Goal: Task Accomplishment & Management: Manage account settings

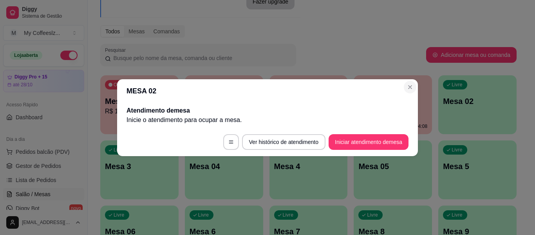
scroll to position [55, 0]
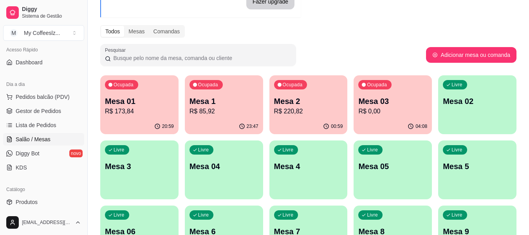
click at [300, 116] on div "Ocupada Mesa 2 R$ 220,82" at bounding box center [308, 96] width 78 height 43
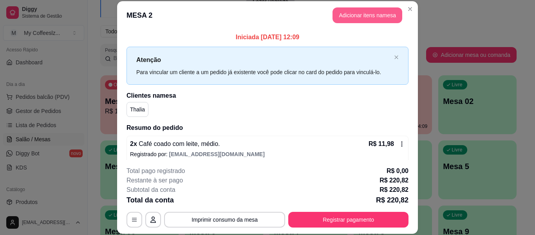
click at [351, 14] on button "Adicionar itens na mesa" at bounding box center [367, 15] width 70 height 16
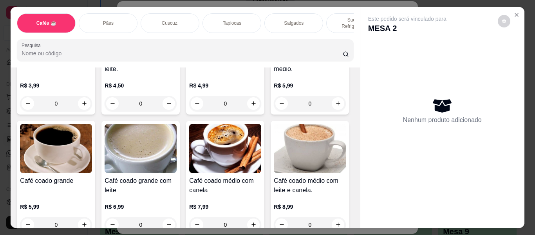
scroll to position [157, 0]
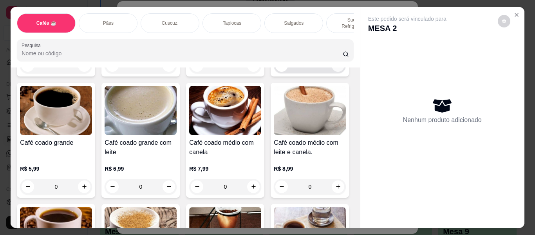
click at [335, 68] on icon "increase-product-quantity" at bounding box center [338, 65] width 6 height 6
type input "1"
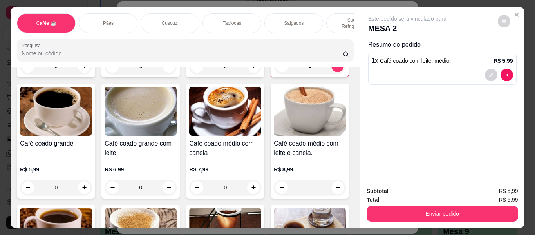
click at [235, 20] on p "Tapiocas" at bounding box center [232, 23] width 18 height 6
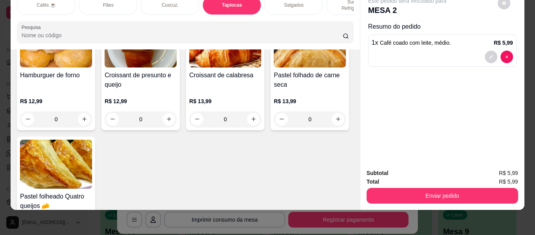
scroll to position [2608, 0]
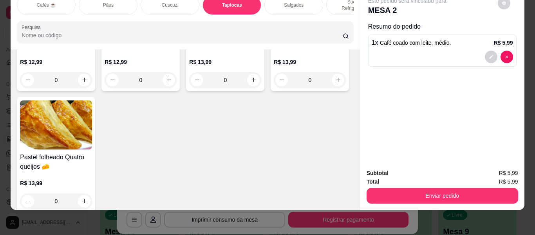
type input "1"
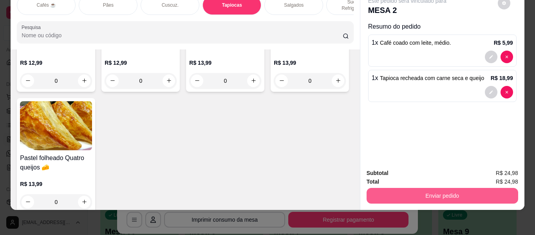
click at [460, 188] on button "Enviar pedido" at bounding box center [443, 196] width 152 height 16
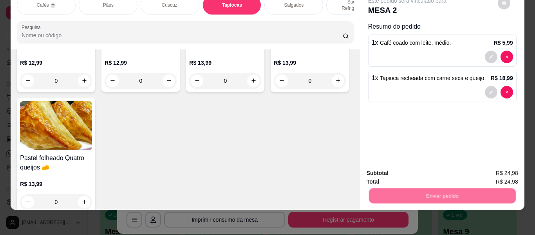
click at [489, 166] on button "Enviar pedido" at bounding box center [497, 170] width 44 height 15
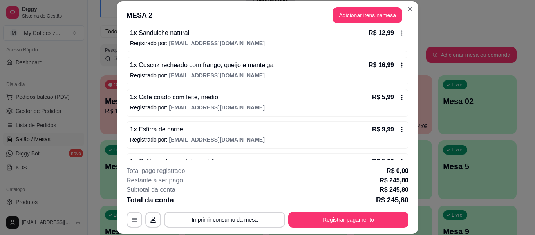
scroll to position [616, 0]
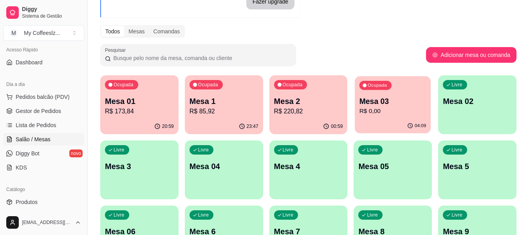
click at [395, 114] on p "R$ 0,00" at bounding box center [392, 111] width 67 height 9
click at [468, 109] on div "Livre Mesa 02" at bounding box center [477, 99] width 78 height 49
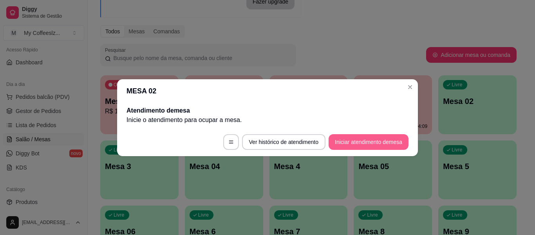
click at [352, 142] on button "Iniciar atendimento de mesa" at bounding box center [369, 142] width 80 height 16
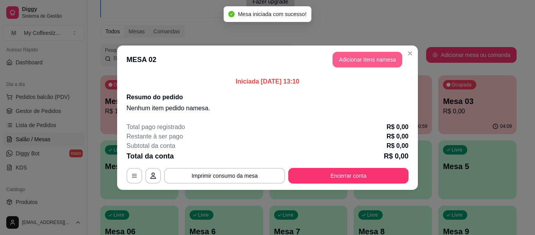
click at [342, 57] on button "Adicionar itens na mesa" at bounding box center [367, 60] width 70 height 16
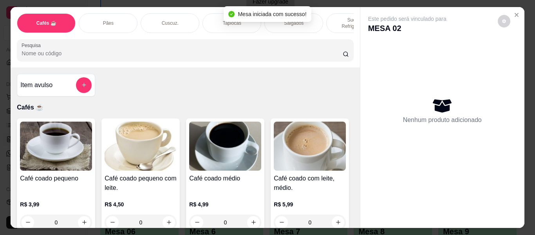
drag, startPoint x: 100, startPoint y: 14, endPoint x: 137, endPoint y: 91, distance: 85.5
click at [103, 20] on p "Pães" at bounding box center [108, 23] width 11 height 6
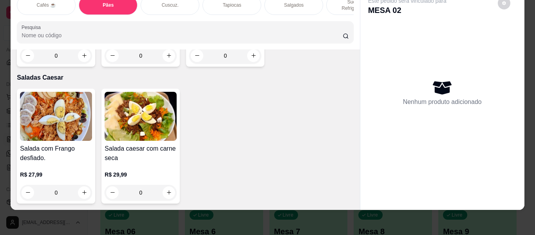
scroll to position [4939, 0]
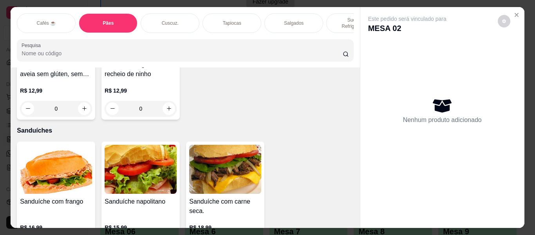
scroll to position [3804, 0]
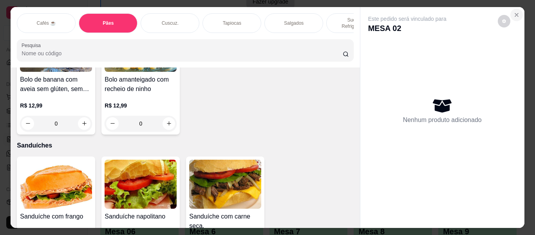
click at [513, 9] on button "Close" at bounding box center [516, 15] width 13 height 13
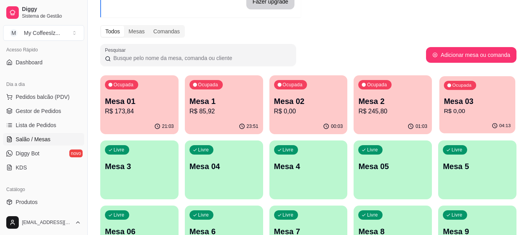
click at [492, 120] on div "04:13" at bounding box center [477, 125] width 76 height 15
click at [298, 107] on p "R$ 0,00" at bounding box center [308, 111] width 67 height 9
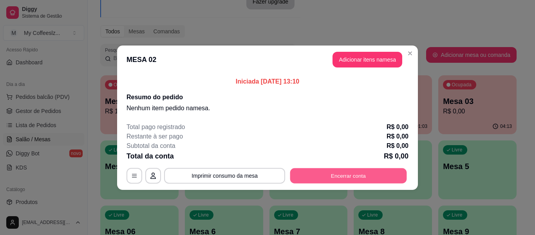
click at [326, 179] on button "Encerrar conta" at bounding box center [348, 175] width 117 height 15
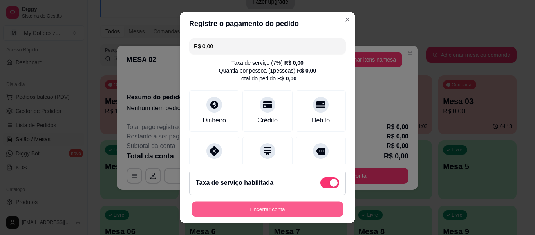
click at [283, 208] on button "Encerrar conta" at bounding box center [267, 208] width 152 height 15
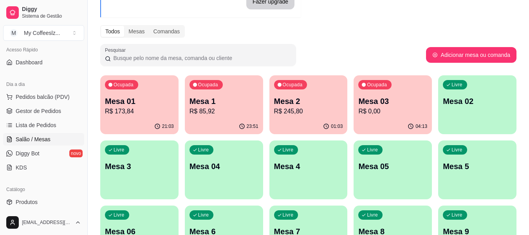
click at [394, 113] on p "R$ 0,00" at bounding box center [392, 111] width 69 height 9
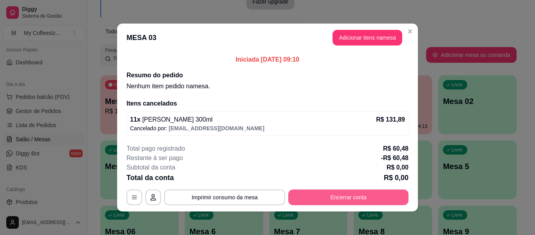
click at [330, 197] on button "Encerrar conta" at bounding box center [348, 197] width 120 height 16
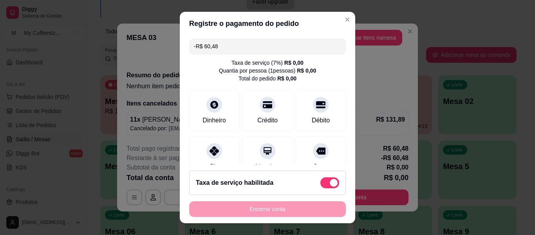
click at [279, 209] on div "Encerrar conta" at bounding box center [267, 209] width 157 height 16
click at [329, 183] on span at bounding box center [329, 182] width 19 height 11
click at [325, 184] on input "checkbox" at bounding box center [322, 186] width 5 height 5
checkbox input "true"
type input "R$ 60,48"
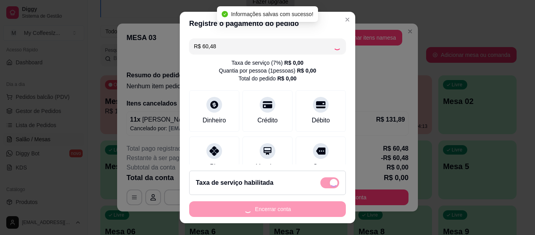
checkbox input "false"
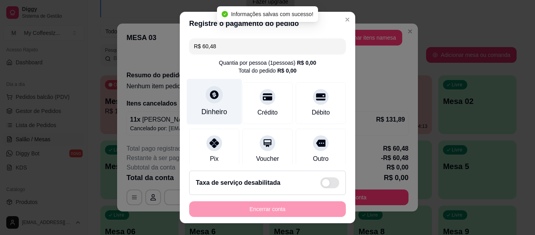
click at [207, 109] on div "Dinheiro" at bounding box center [214, 112] width 26 height 10
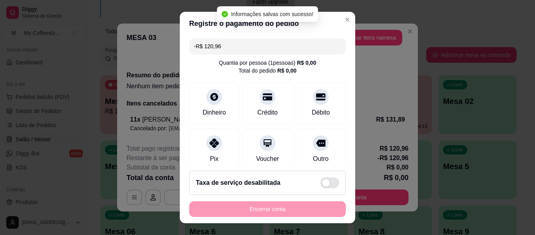
click at [270, 211] on div "Encerrar conta" at bounding box center [267, 209] width 157 height 16
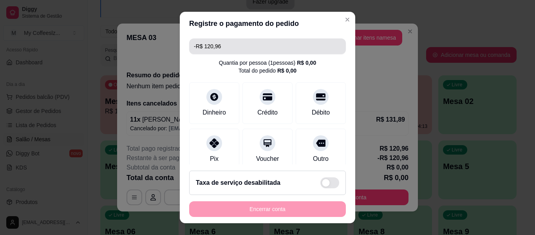
click at [230, 43] on input "-R$ 120,96" at bounding box center [267, 46] width 147 height 16
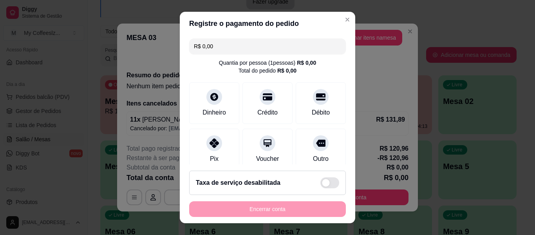
type input "R$ 0,00"
click at [311, 66] on div "Quantia por pessoa ( 1 pessoas) R$ 0,00 Total do pedido R$ 0,00" at bounding box center [267, 67] width 157 height 16
click at [268, 71] on div "Total do pedido R$ 0,00" at bounding box center [267, 71] width 58 height 8
click at [302, 149] on div "Outro" at bounding box center [320, 148] width 55 height 46
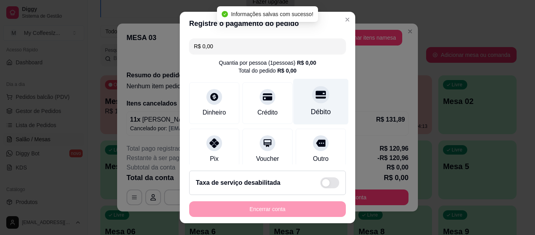
click at [302, 105] on div "Débito" at bounding box center [320, 102] width 55 height 46
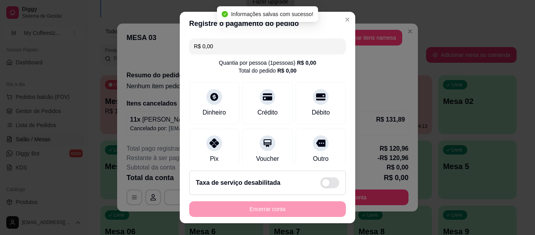
click at [268, 208] on div "Encerrar conta" at bounding box center [267, 209] width 157 height 16
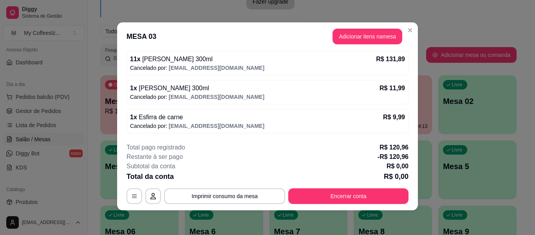
scroll to position [2, 0]
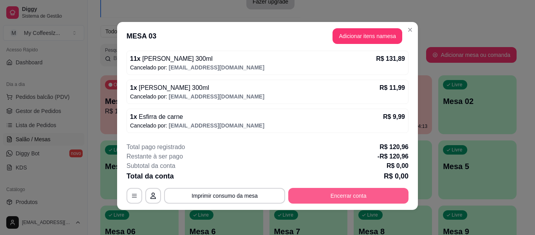
click at [349, 193] on button "Encerrar conta" at bounding box center [348, 196] width 120 height 16
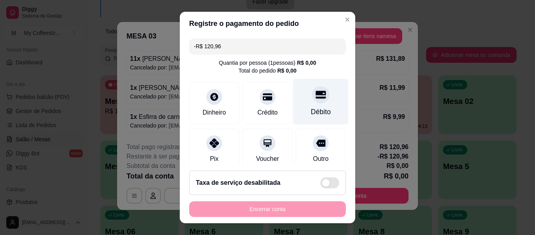
click at [299, 92] on div "Débito" at bounding box center [320, 102] width 55 height 46
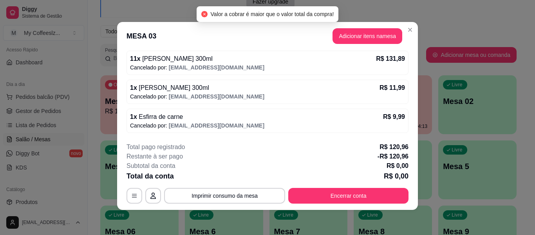
click at [334, 143] on div "Total pago registrado R$ 120,96" at bounding box center [267, 146] width 282 height 9
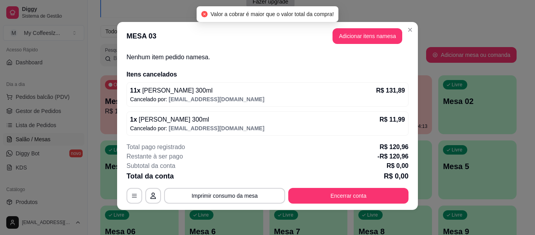
scroll to position [0, 0]
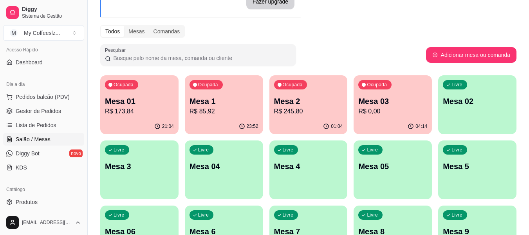
click at [361, 37] on div "Todos Mesas Comandas" at bounding box center [308, 31] width 416 height 13
click at [391, 118] on div "Ocupada Mesa 03 R$ 0,00" at bounding box center [393, 96] width 78 height 43
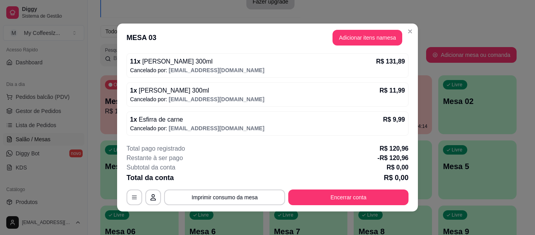
scroll to position [59, 0]
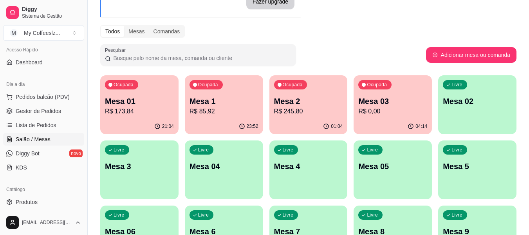
click at [338, 43] on div "Melhore seu plano Você tem 15 mesas / comandas disponíveis. Obtenha o Diggy Pro…" at bounding box center [308, 144] width 441 height 387
click at [352, 47] on div "Pesquisar" at bounding box center [263, 55] width 326 height 22
click at [387, 121] on div "04:14" at bounding box center [393, 126] width 78 height 15
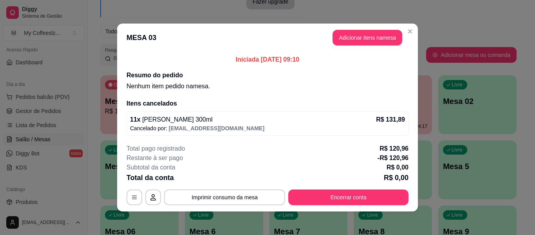
scroll to position [2, 0]
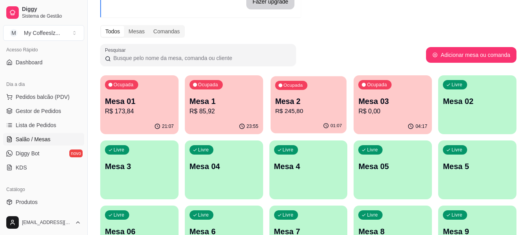
click at [307, 98] on p "Mesa 2" at bounding box center [308, 101] width 67 height 11
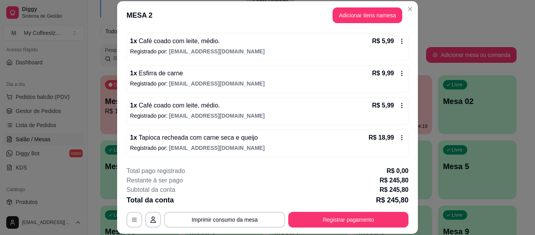
scroll to position [24, 0]
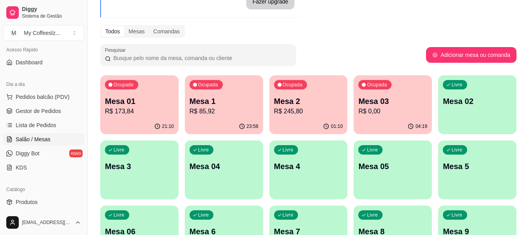
click at [128, 106] on p "Mesa 01" at bounding box center [139, 101] width 69 height 11
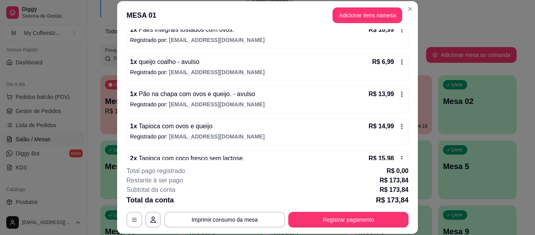
scroll to position [424, 0]
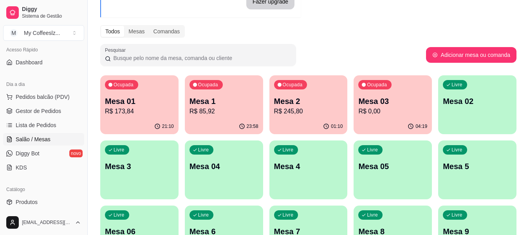
click at [226, 115] on p "R$ 85,92" at bounding box center [224, 111] width 69 height 9
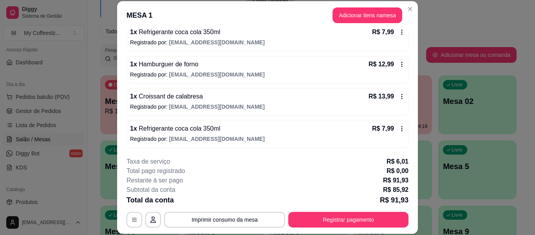
scroll to position [240, 0]
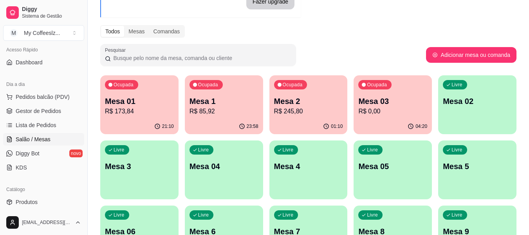
click at [447, 98] on p "Mesa 02" at bounding box center [477, 101] width 69 height 11
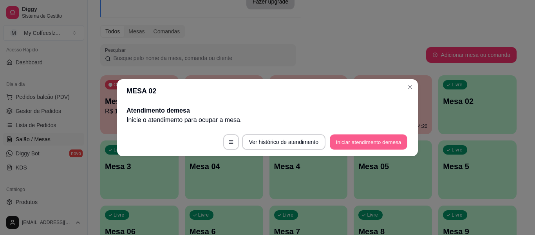
click at [350, 141] on button "Iniciar atendimento de mesa" at bounding box center [369, 141] width 78 height 15
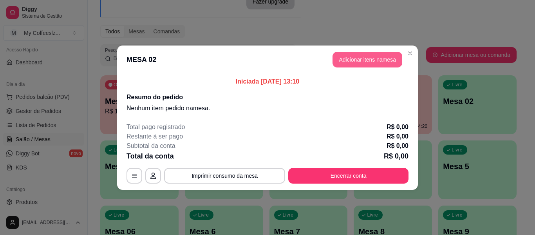
click at [348, 56] on button "Adicionar itens na mesa" at bounding box center [367, 60] width 70 height 16
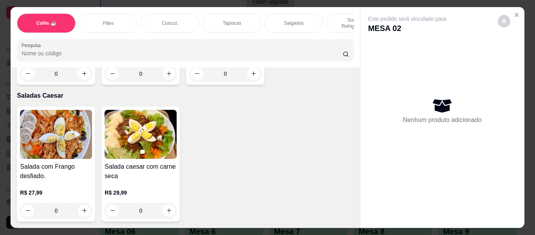
scroll to position [4934, 0]
type input "1"
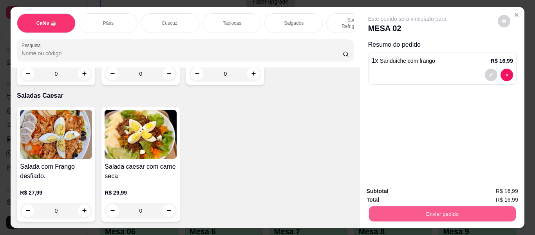
click at [412, 208] on button "Enviar pedido" at bounding box center [441, 213] width 147 height 15
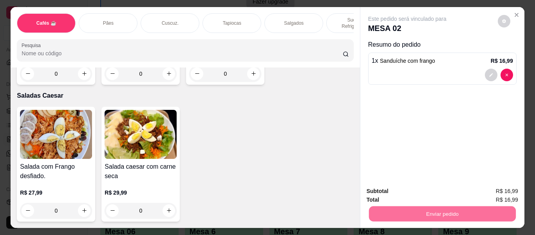
click at [493, 190] on button "Enviar pedido" at bounding box center [497, 191] width 44 height 15
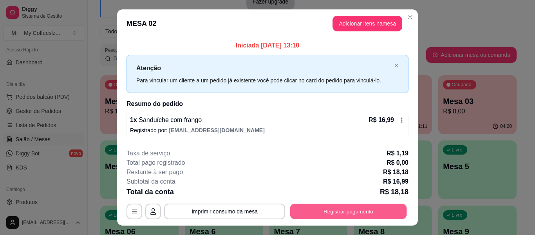
click at [326, 211] on button "Registrar pagamento" at bounding box center [348, 211] width 117 height 15
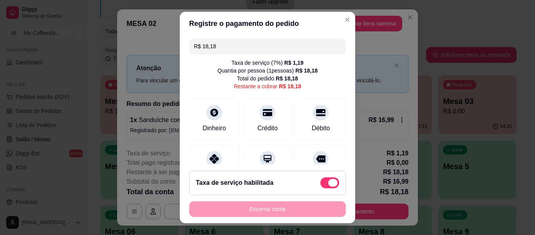
click at [328, 182] on span at bounding box center [332, 183] width 9 height 8
click at [325, 184] on input "checkbox" at bounding box center [322, 186] width 5 height 5
checkbox input "true"
type input "R$ 16,99"
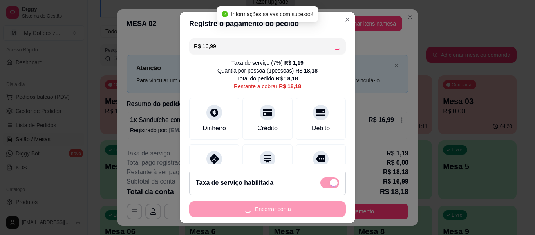
checkbox input "false"
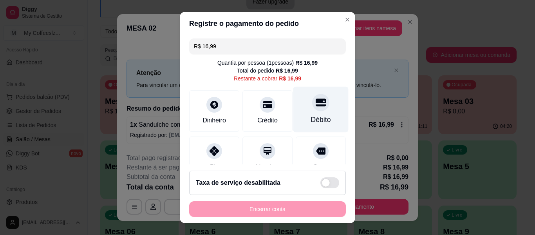
click at [318, 116] on div "Débito" at bounding box center [321, 119] width 20 height 10
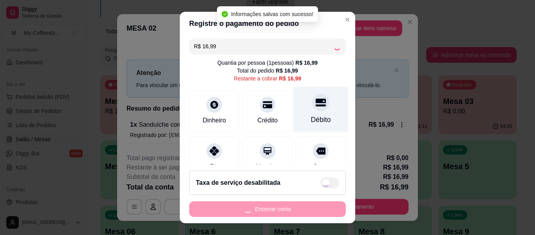
type input "R$ 0,00"
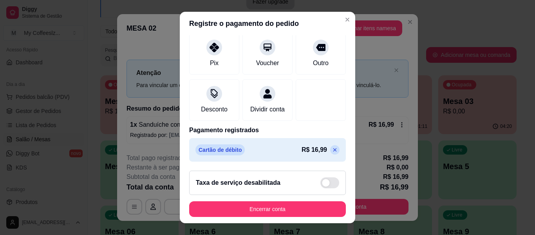
scroll to position [105, 0]
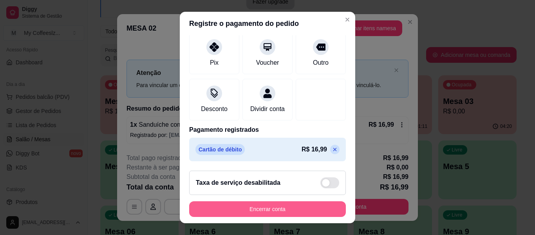
click at [288, 209] on button "Encerrar conta" at bounding box center [267, 209] width 157 height 16
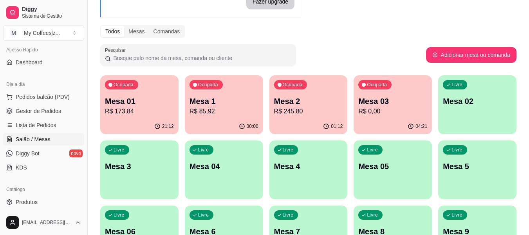
click at [380, 34] on div "Todos Mesas Comandas" at bounding box center [308, 31] width 416 height 13
click at [474, 115] on div "Livre Mesa 02" at bounding box center [477, 99] width 78 height 49
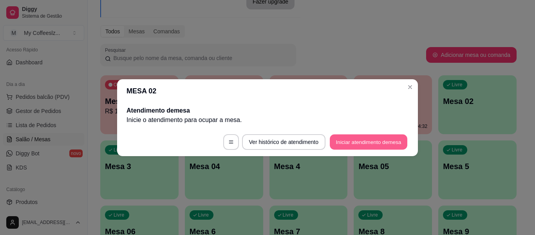
click at [371, 139] on button "Iniciar atendimento de mesa" at bounding box center [369, 141] width 78 height 15
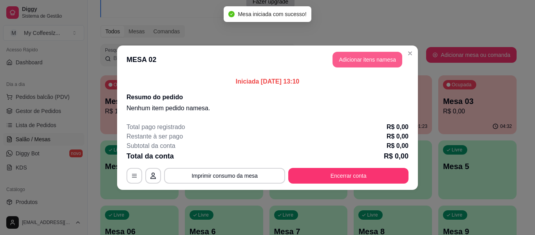
click at [359, 57] on button "Adicionar itens na mesa" at bounding box center [367, 60] width 70 height 16
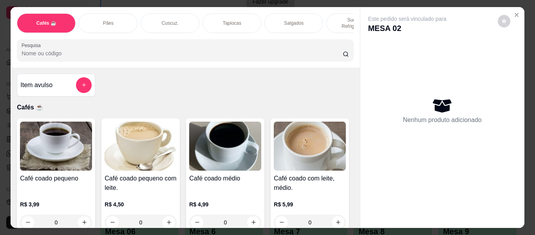
click at [333, 17] on p "Sucos e Refrigerantes" at bounding box center [355, 23] width 45 height 13
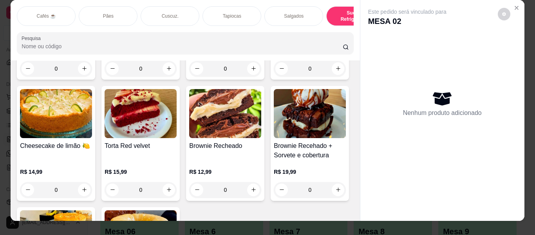
scroll to position [0, 0]
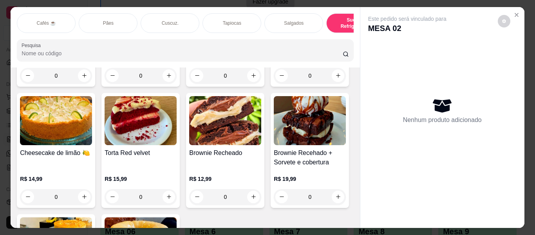
click at [54, 17] on div "Cafés ☕" at bounding box center [46, 23] width 59 height 20
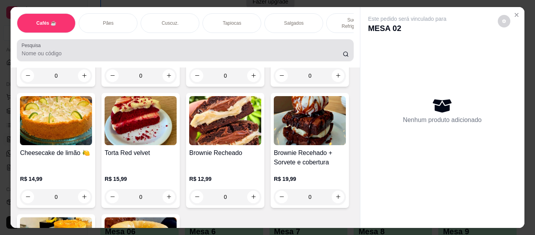
scroll to position [18, 0]
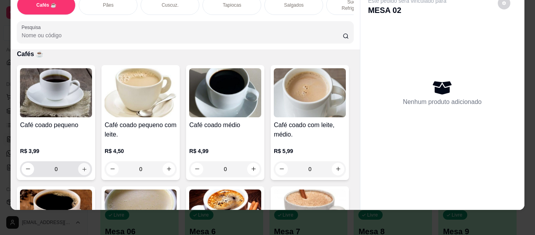
click at [81, 166] on icon "increase-product-quantity" at bounding box center [84, 169] width 6 height 6
type input "1"
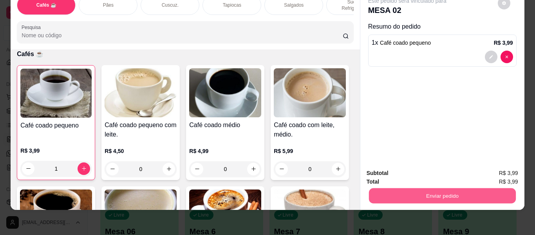
click at [434, 193] on button "Enviar pedido" at bounding box center [441, 195] width 147 height 15
click at [482, 168] on button "Enviar pedido" at bounding box center [497, 173] width 43 height 14
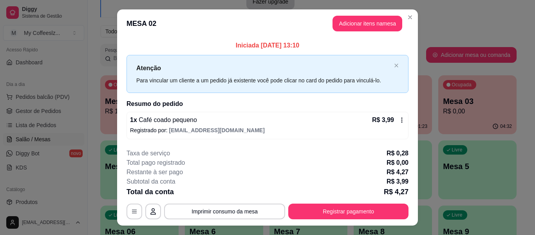
scroll to position [16, 0]
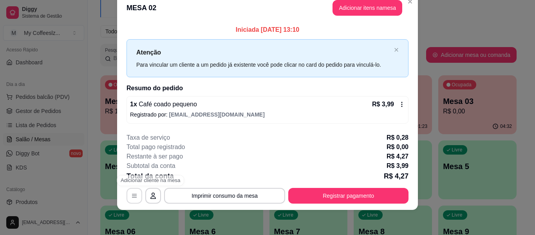
click at [123, 196] on footer "**********" at bounding box center [267, 167] width 301 height 83
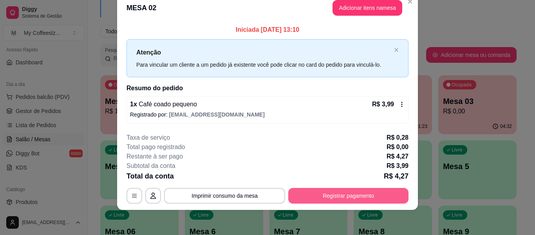
click at [329, 197] on button "Registrar pagamento" at bounding box center [348, 196] width 120 height 16
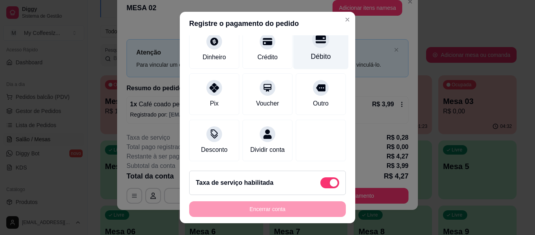
scroll to position [80, 0]
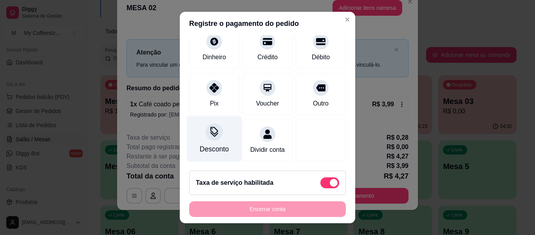
click at [200, 144] on div "Desconto" at bounding box center [214, 149] width 29 height 10
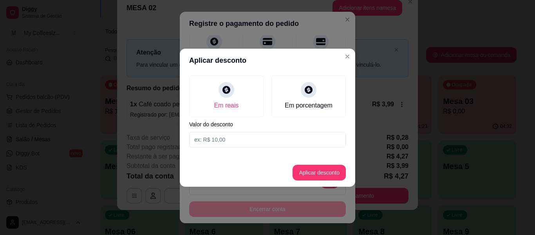
click at [235, 139] on input at bounding box center [267, 140] width 157 height 16
click at [229, 148] on div "Em reais Em porcentagem Valor do desconto" at bounding box center [267, 111] width 175 height 78
click at [227, 141] on input at bounding box center [267, 140] width 157 height 16
type input "2,00"
click at [304, 169] on button "Aplicar desconto" at bounding box center [319, 171] width 51 height 15
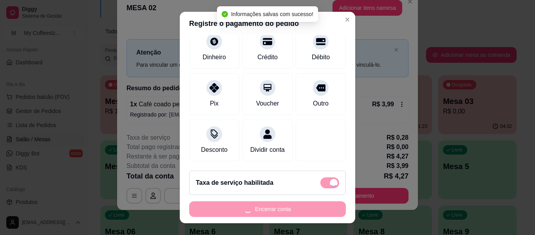
type input "R$ 2,27"
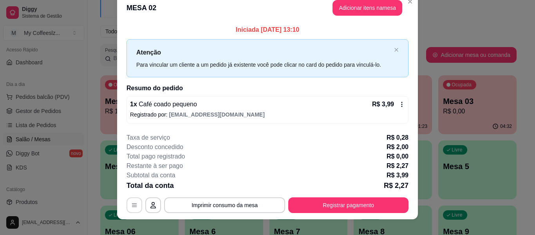
click at [131, 204] on icon "button" at bounding box center [134, 205] width 6 height 6
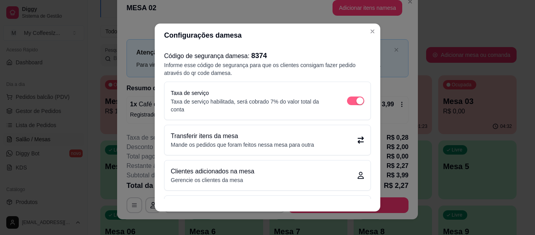
click at [347, 101] on span "button" at bounding box center [355, 100] width 17 height 9
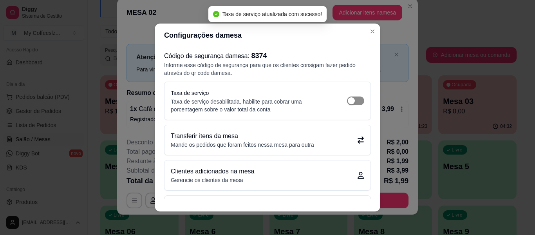
scroll to position [16, 0]
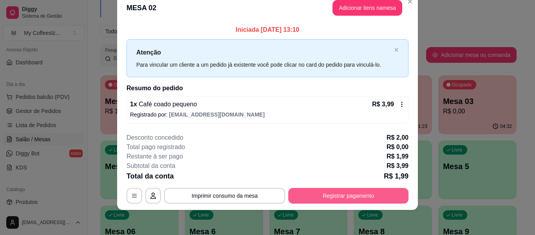
click at [332, 197] on button "Registrar pagamento" at bounding box center [348, 196] width 120 height 16
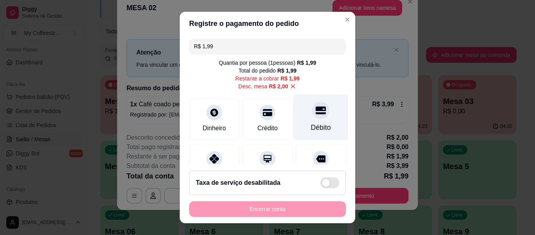
click at [320, 115] on div "Débito" at bounding box center [320, 117] width 55 height 46
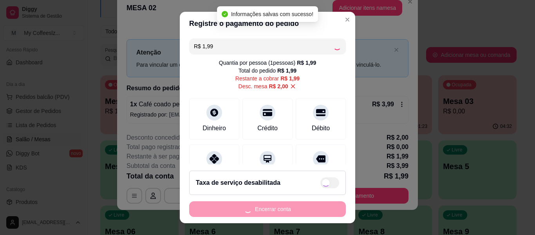
type input "R$ 0,00"
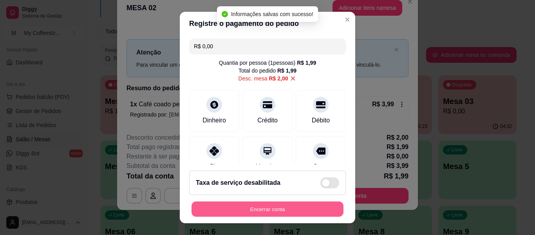
click at [265, 209] on button "Encerrar conta" at bounding box center [267, 208] width 152 height 15
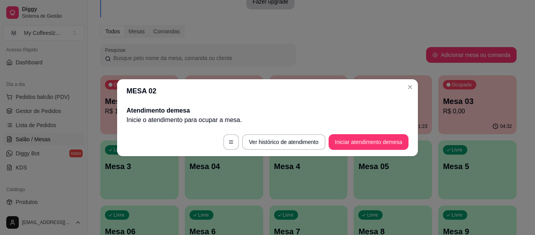
scroll to position [0, 0]
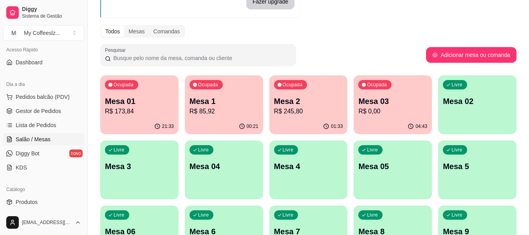
click at [494, 108] on div "Livre Mesa 02" at bounding box center [477, 99] width 78 height 49
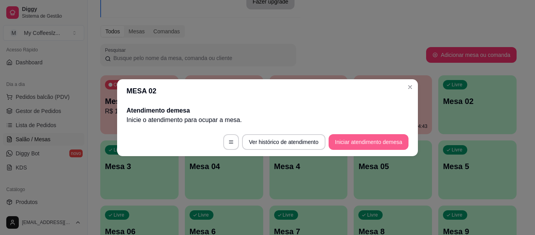
click at [346, 141] on button "Iniciar atendimento de mesa" at bounding box center [369, 142] width 80 height 16
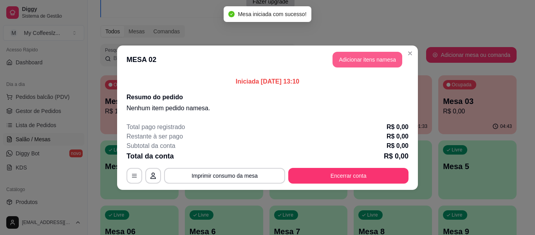
click at [365, 57] on button "Adicionar itens na mesa" at bounding box center [367, 60] width 70 height 16
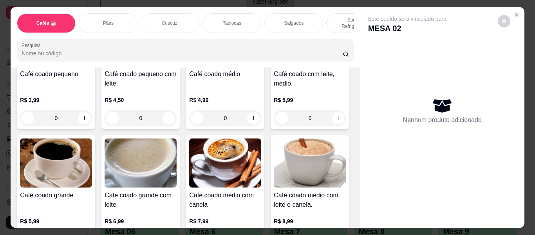
scroll to position [117, 0]
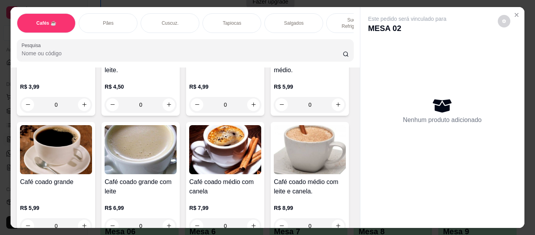
click at [210, 15] on div "Tapiocas" at bounding box center [231, 23] width 59 height 20
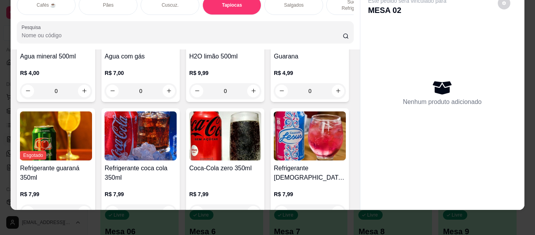
scroll to position [2842, 0]
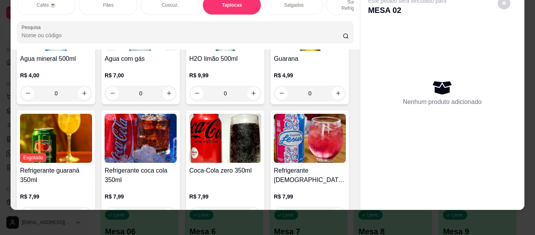
type input "1"
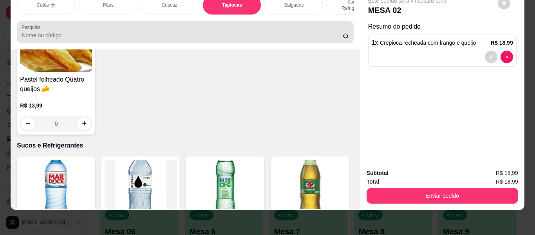
scroll to position [0, 0]
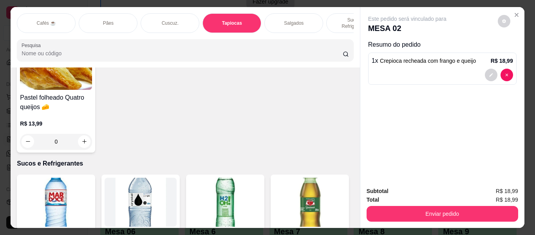
click at [334, 17] on p "Sucos e Refrigerantes" at bounding box center [355, 23] width 45 height 13
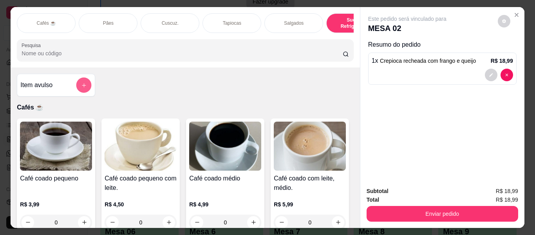
click at [84, 84] on button "add-separate-item" at bounding box center [83, 85] width 15 height 15
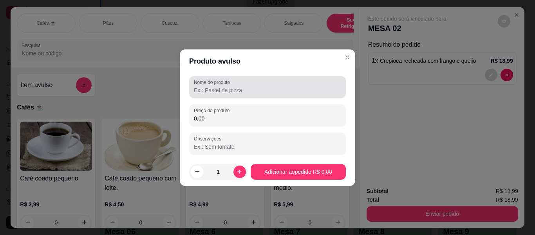
click at [204, 91] on input "Nome do produto" at bounding box center [267, 90] width 147 height 8
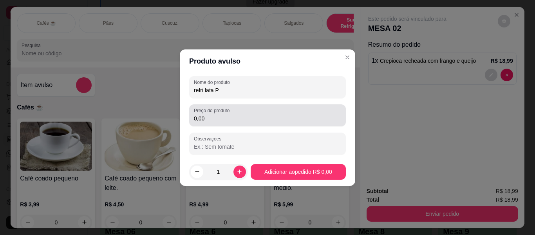
type input "refri lata P"
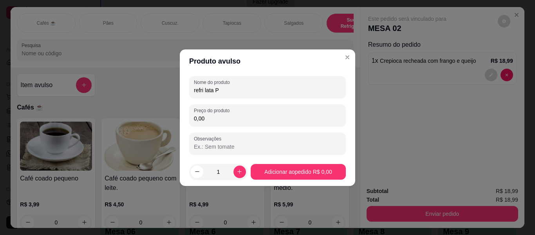
click at [220, 118] on input "0,00" at bounding box center [267, 118] width 147 height 8
type input "5,50"
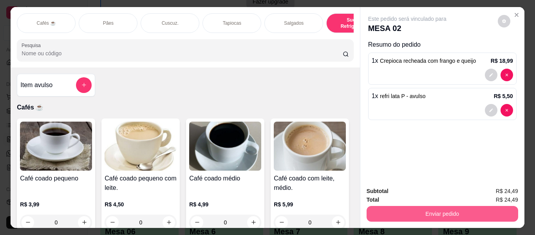
click at [439, 208] on button "Enviar pedido" at bounding box center [443, 214] width 152 height 16
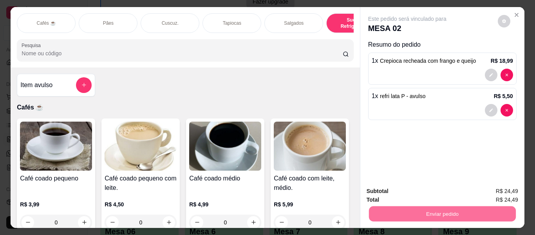
click at [506, 187] on button "Enviar pedido" at bounding box center [497, 191] width 43 height 14
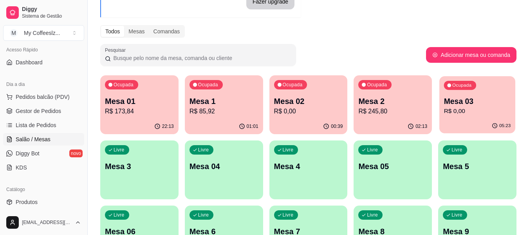
click at [467, 112] on p "R$ 0,00" at bounding box center [477, 111] width 67 height 9
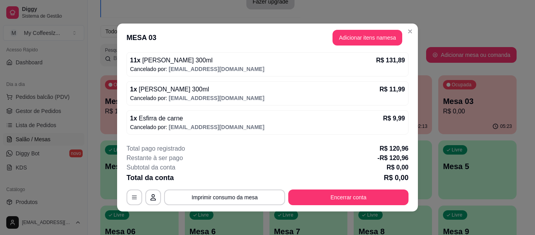
scroll to position [2, 0]
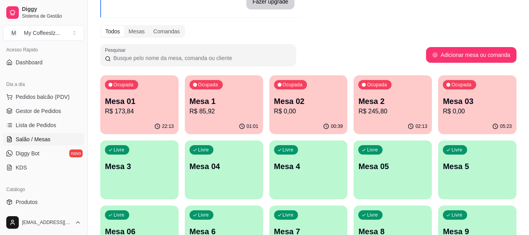
click at [399, 114] on p "R$ 245,80" at bounding box center [392, 111] width 69 height 9
click at [294, 98] on p "Mesa 02" at bounding box center [308, 101] width 69 height 11
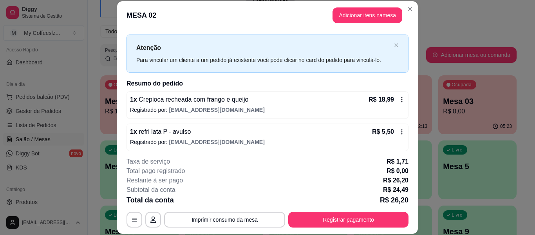
scroll to position [16, 0]
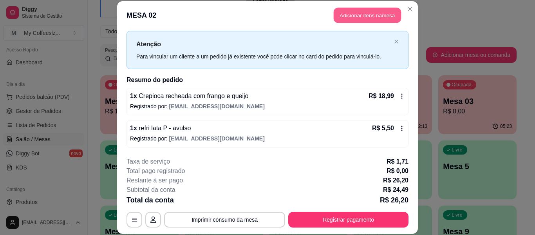
click at [375, 11] on button "Adicionar itens na mesa" at bounding box center [367, 15] width 67 height 15
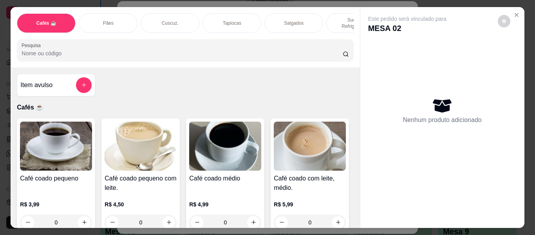
scroll to position [78, 0]
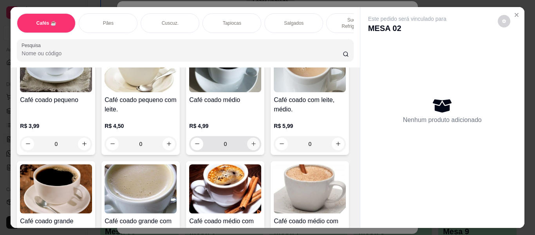
click at [251, 142] on icon "increase-product-quantity" at bounding box center [254, 144] width 6 height 6
type input "1"
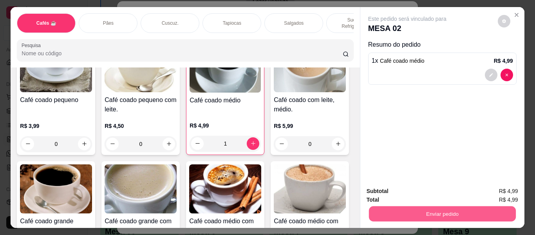
click at [395, 210] on button "Enviar pedido" at bounding box center [441, 213] width 147 height 15
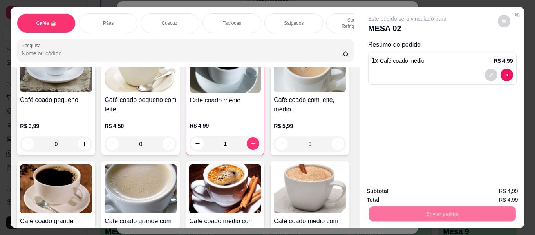
click at [508, 186] on button "Enviar pedido" at bounding box center [497, 191] width 44 height 15
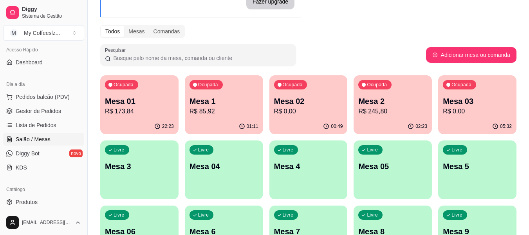
click at [479, 113] on p "R$ 0,00" at bounding box center [477, 111] width 69 height 9
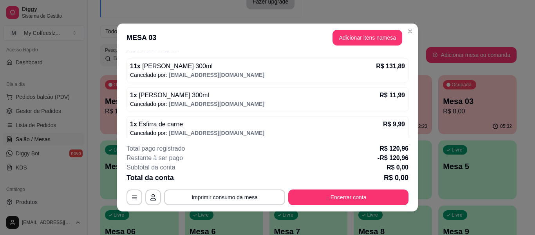
scroll to position [59, 0]
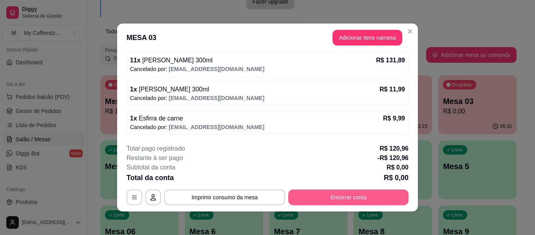
click at [333, 197] on button "Encerrar conta" at bounding box center [348, 197] width 120 height 16
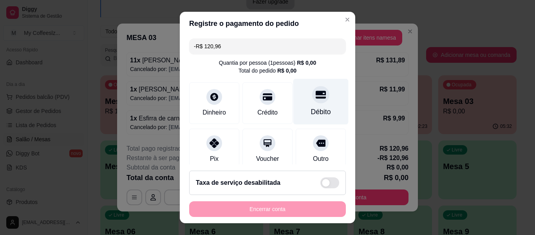
click at [323, 108] on div "Débito" at bounding box center [320, 102] width 55 height 46
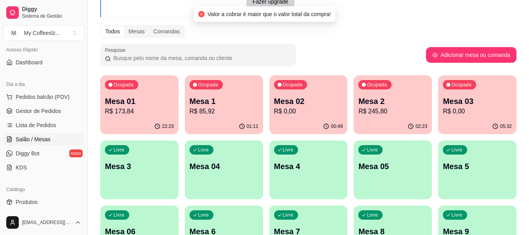
click at [280, 113] on p "R$ 0,00" at bounding box center [308, 111] width 69 height 9
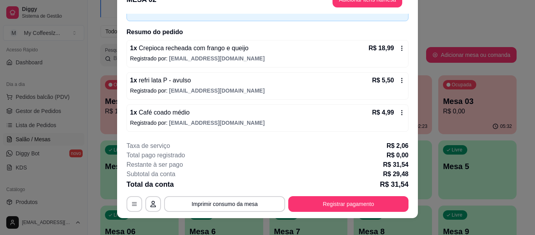
scroll to position [24, 0]
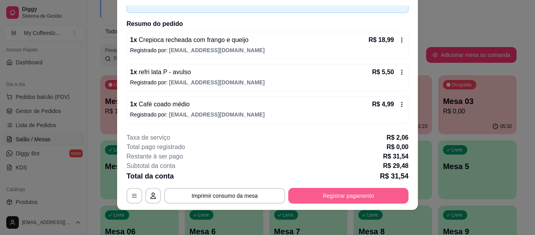
click at [312, 202] on button "Registrar pagamento" at bounding box center [348, 196] width 120 height 16
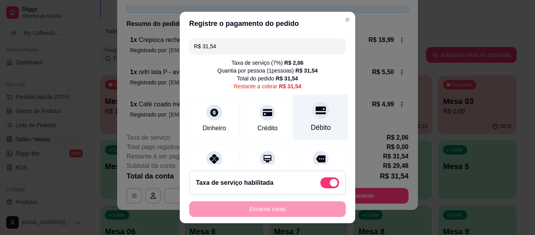
click at [314, 103] on div "Débito" at bounding box center [320, 117] width 55 height 46
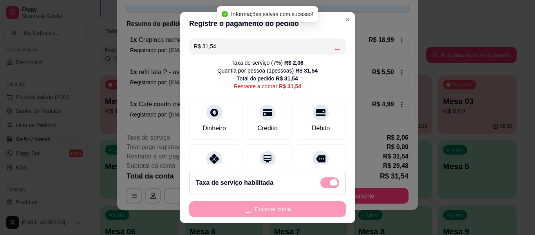
type input "R$ 0,00"
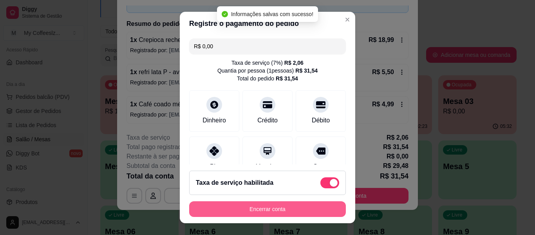
click at [271, 206] on button "Encerrar conta" at bounding box center [267, 209] width 157 height 16
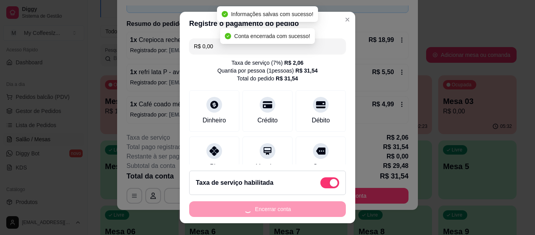
scroll to position [0, 0]
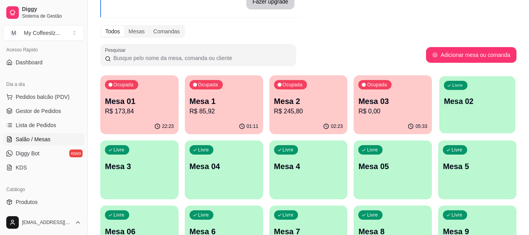
click at [461, 104] on p "Mesa 02" at bounding box center [477, 101] width 67 height 11
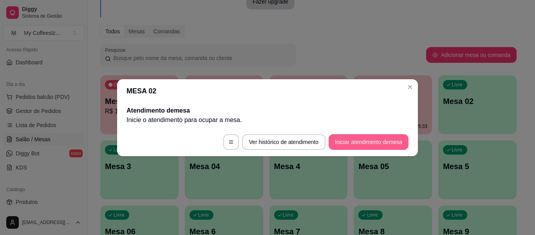
click at [381, 139] on button "Iniciar atendimento de mesa" at bounding box center [369, 142] width 80 height 16
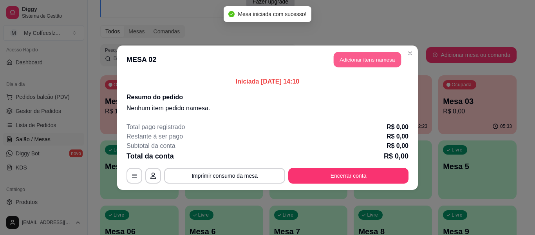
click at [364, 64] on button "Adicionar itens na mesa" at bounding box center [367, 59] width 67 height 15
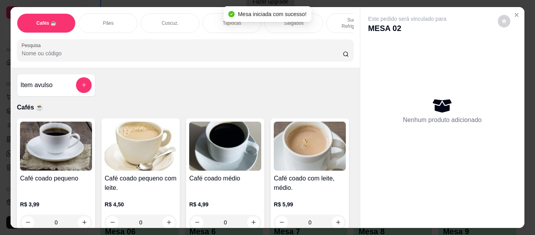
scroll to position [0, 294]
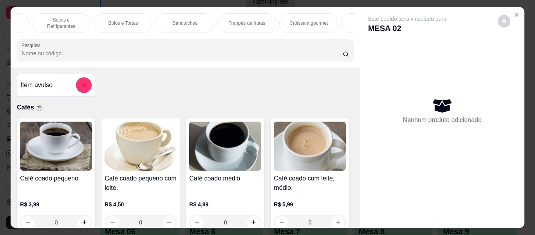
click at [59, 17] on p "Sucos e Refrigerantes" at bounding box center [60, 23] width 45 height 13
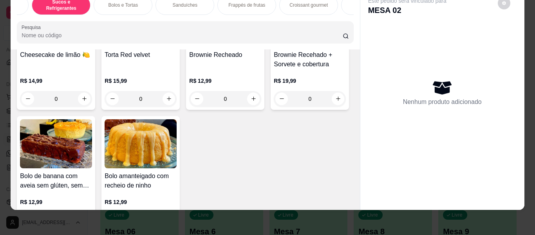
scroll to position [3727, 0]
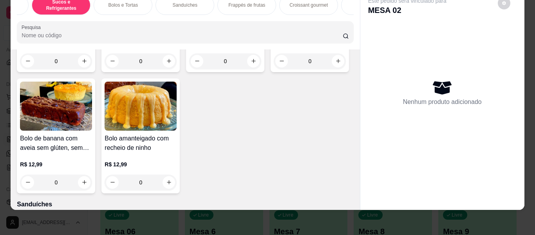
type input "1"
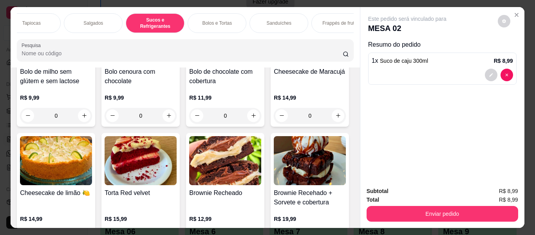
scroll to position [0, 185]
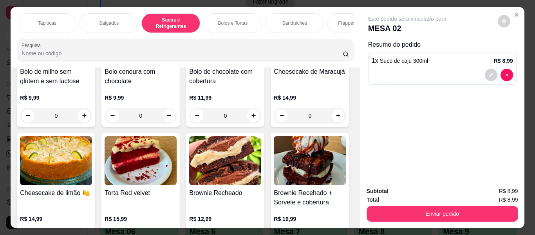
click at [31, 22] on div "Tapiocas" at bounding box center [47, 23] width 59 height 20
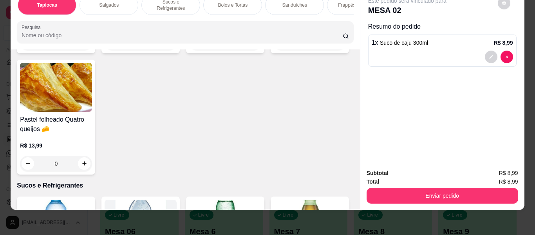
scroll to position [2685, 0]
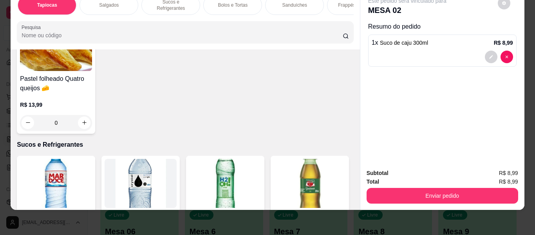
type input "1"
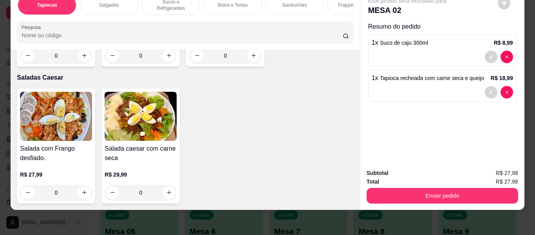
scroll to position [4447, 0]
type input "1"
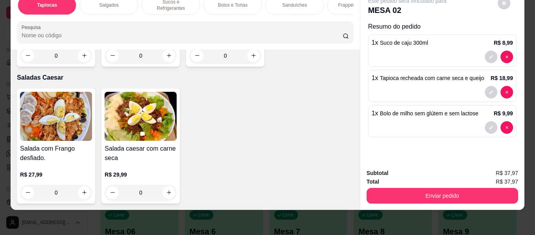
scroll to position [4448, 0]
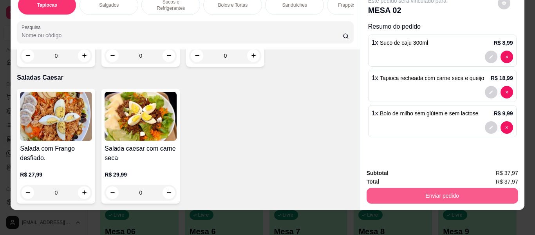
click at [397, 188] on button "Enviar pedido" at bounding box center [443, 196] width 152 height 16
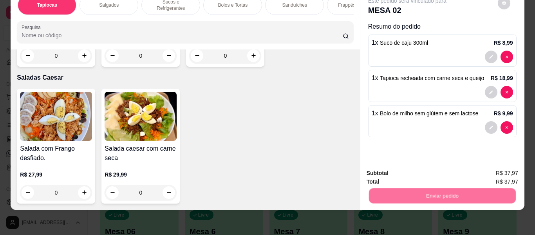
click at [493, 168] on button "Enviar pedido" at bounding box center [497, 170] width 44 height 15
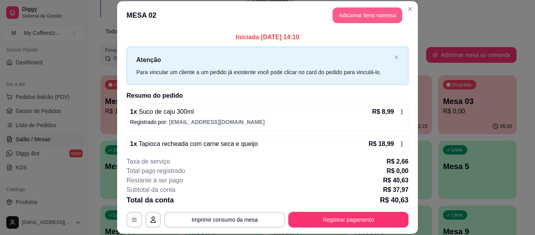
click at [354, 13] on button "Adicionar itens na mesa" at bounding box center [367, 15] width 70 height 16
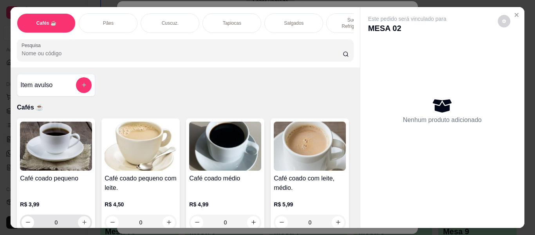
click at [81, 220] on icon "increase-product-quantity" at bounding box center [84, 222] width 6 height 6
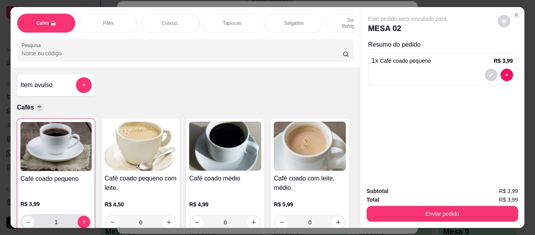
click at [25, 215] on button "decrease-product-quantity" at bounding box center [28, 221] width 12 height 12
type input "0"
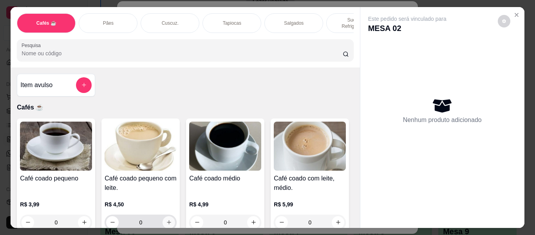
click at [166, 219] on icon "increase-product-quantity" at bounding box center [169, 222] width 6 height 6
type input "1"
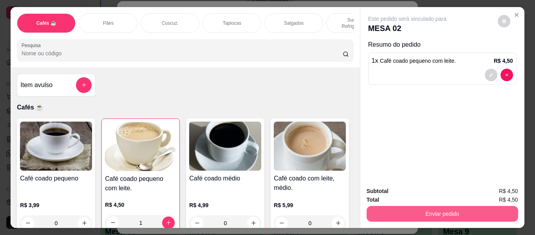
click at [378, 213] on button "Enviar pedido" at bounding box center [443, 214] width 152 height 16
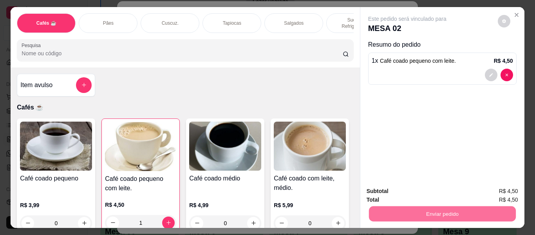
click at [488, 186] on button "Enviar pedido" at bounding box center [497, 191] width 43 height 14
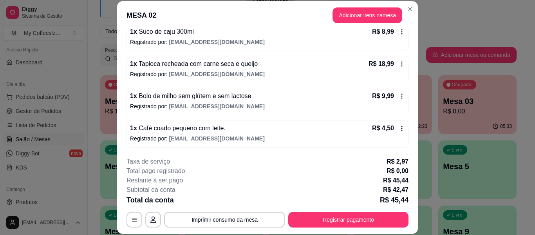
scroll to position [41, 0]
